Goal: Check status: Check status

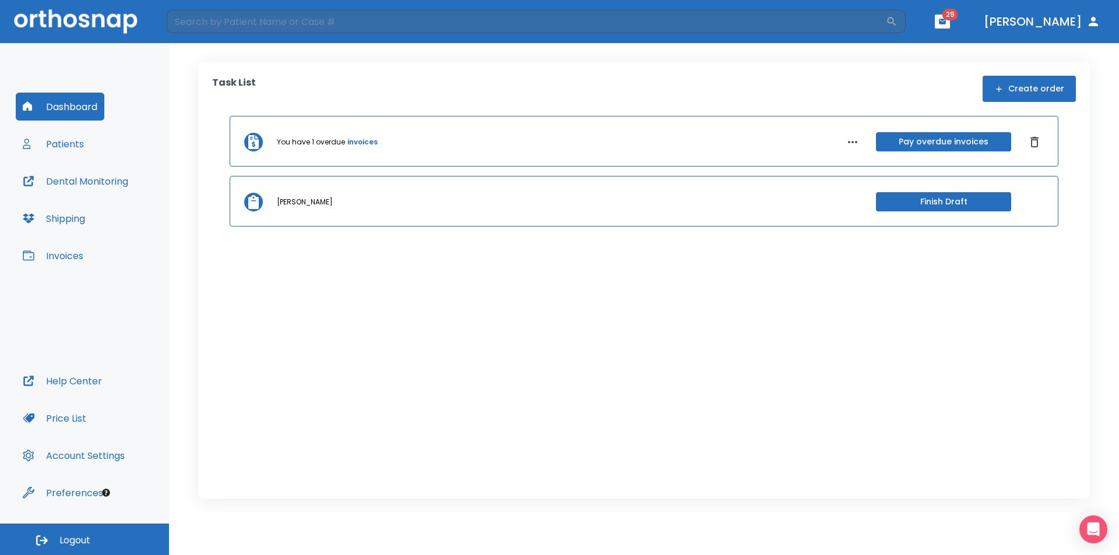
click at [72, 144] on button "Patients" at bounding box center [53, 144] width 75 height 28
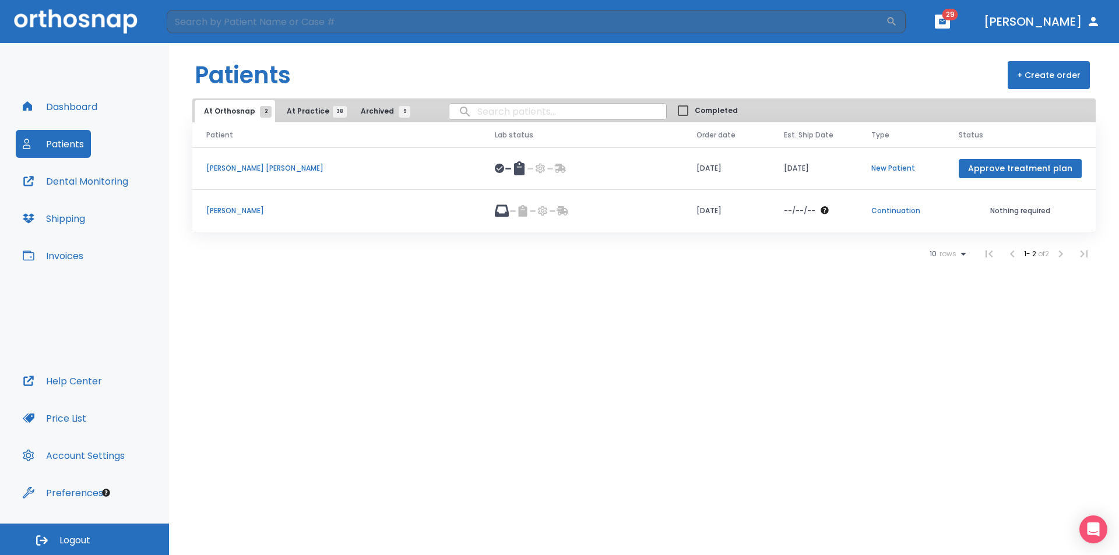
click at [299, 109] on span "At Practice 38" at bounding box center [313, 111] width 53 height 10
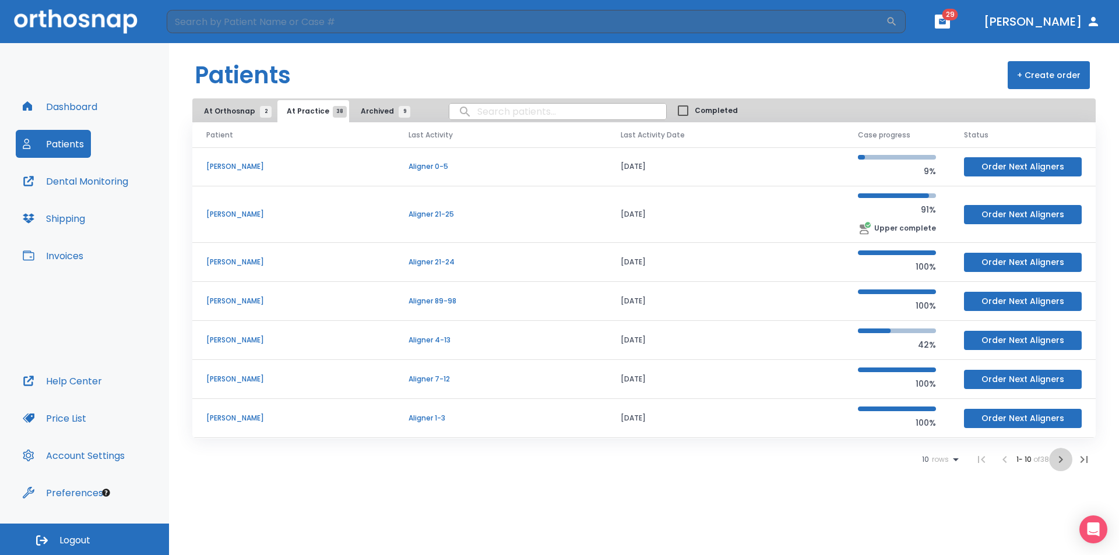
click at [1058, 459] on icon "button" at bounding box center [1060, 460] width 14 height 14
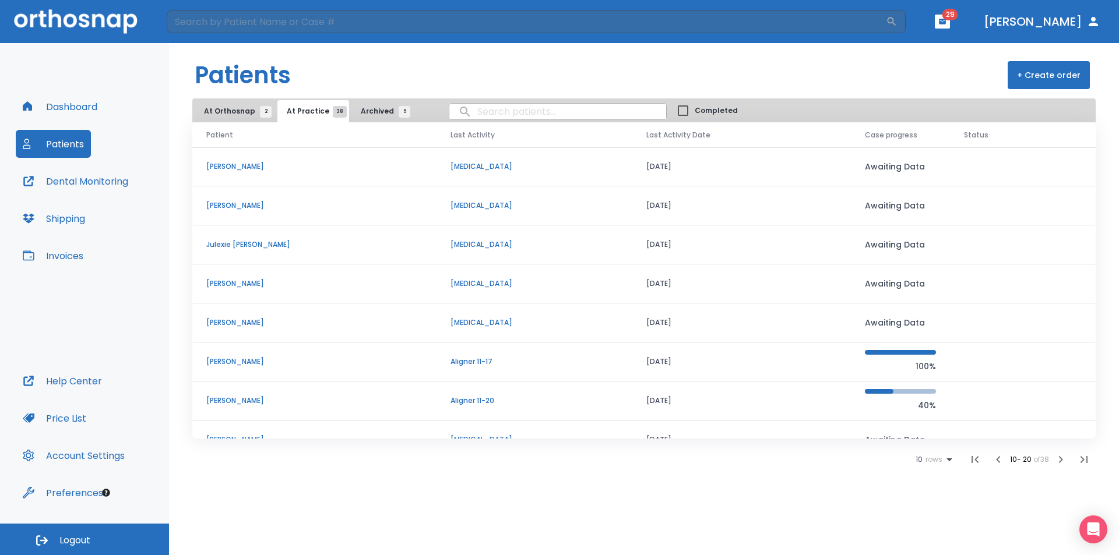
click at [506, 283] on p "[MEDICAL_DATA]" at bounding box center [534, 284] width 168 height 10
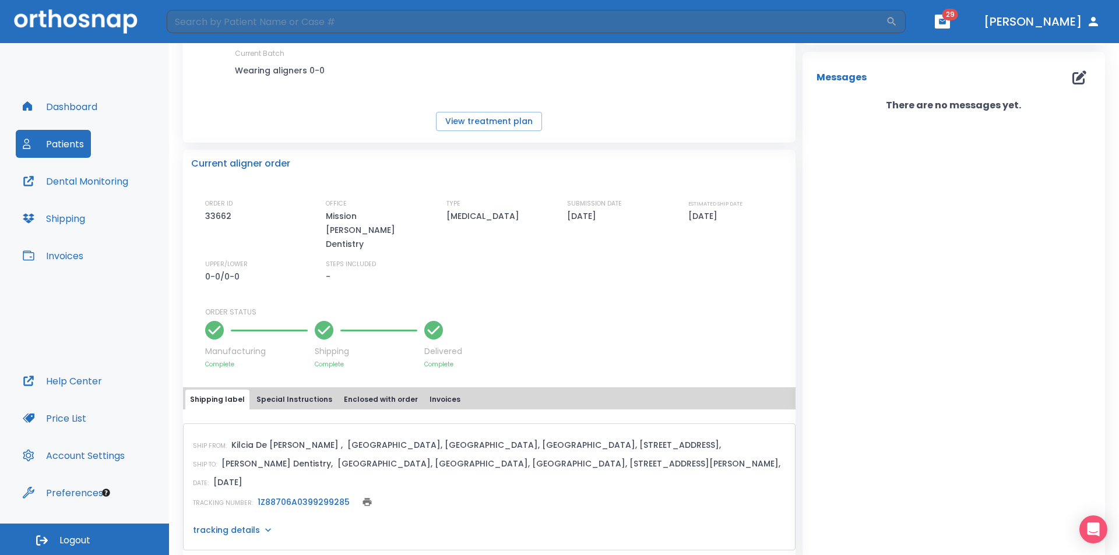
scroll to position [156, 0]
click at [316, 495] on link "1Z88706A0399299285" at bounding box center [304, 501] width 92 height 12
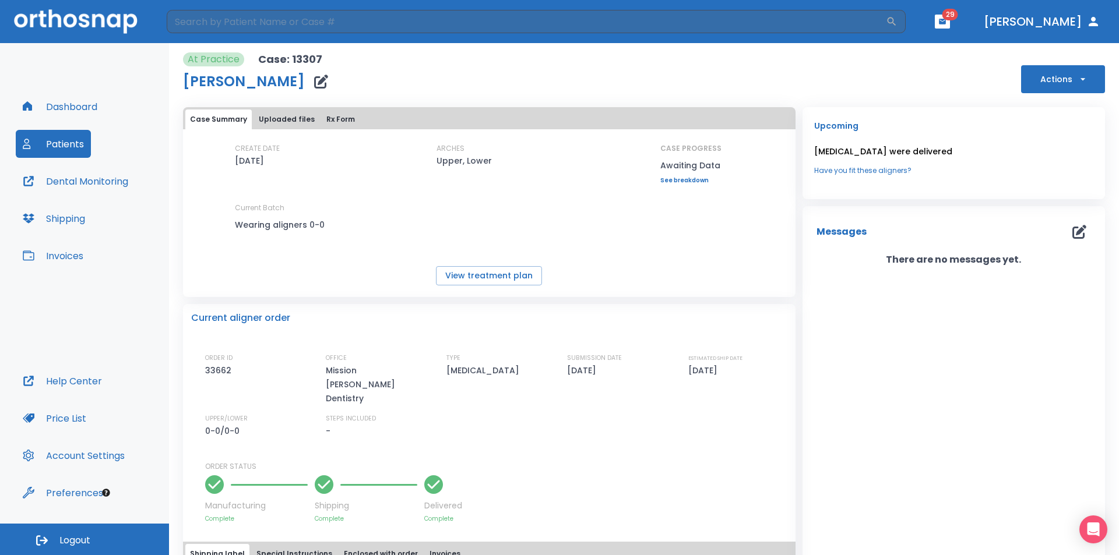
click at [58, 146] on button "Patients" at bounding box center [53, 144] width 75 height 28
